Goal: Information Seeking & Learning: Learn about a topic

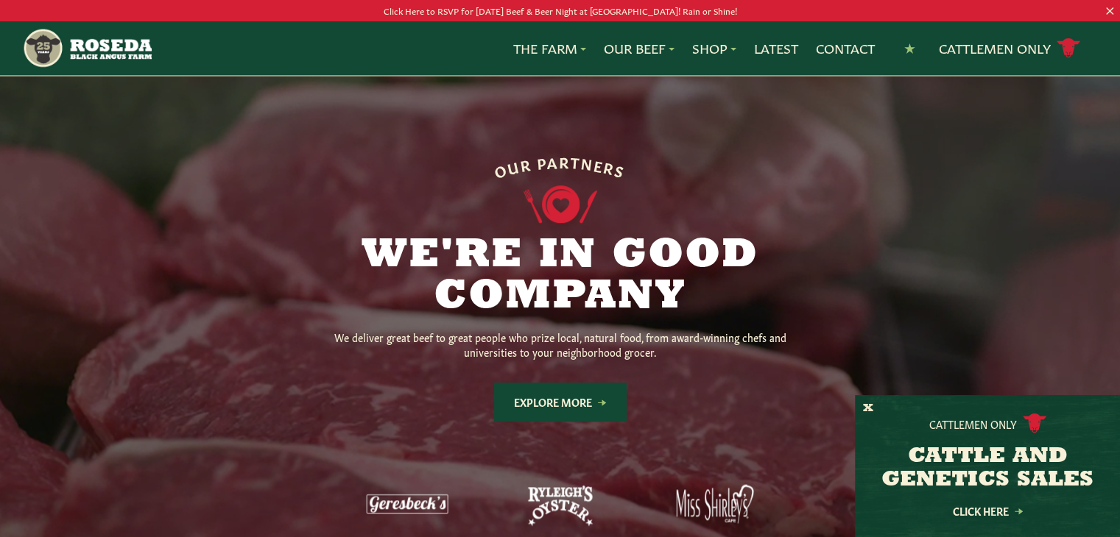
scroll to position [1059, 0]
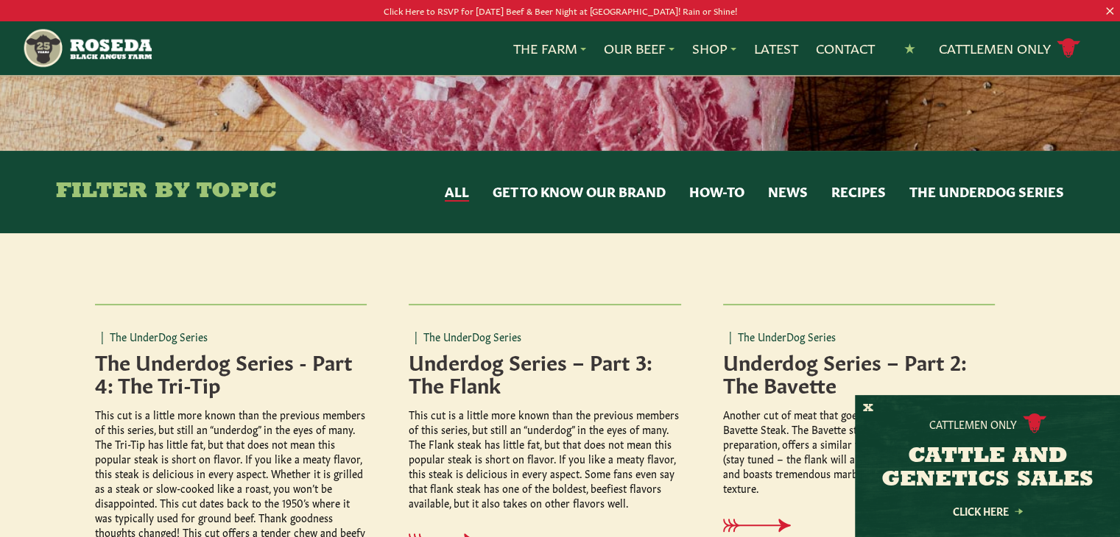
scroll to position [190, 0]
click at [524, 52] on link "The Farm" at bounding box center [549, 48] width 73 height 19
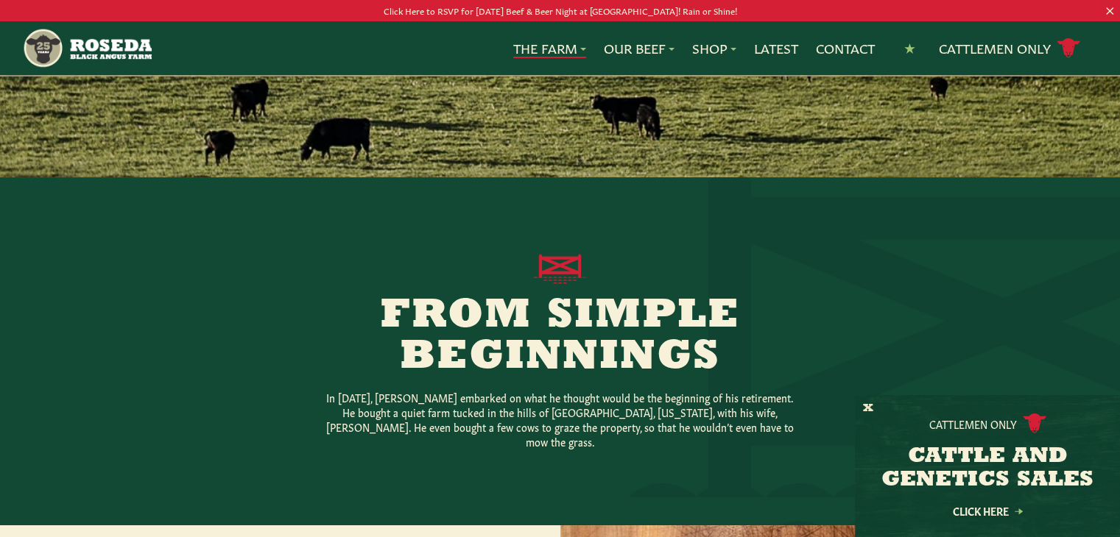
scroll to position [168, 0]
